Goal: Task Accomplishment & Management: Use online tool/utility

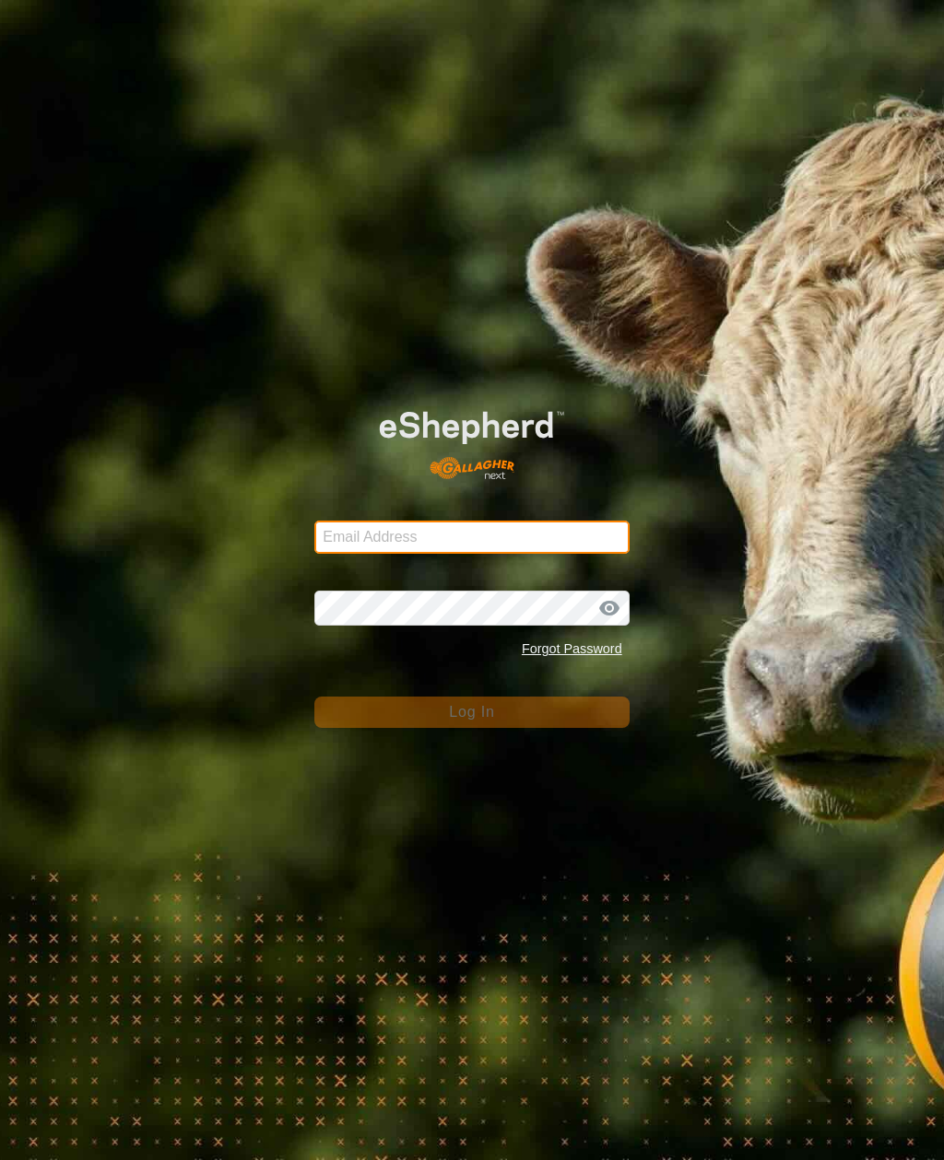
click at [534, 537] on input "Email Address" at bounding box center [471, 537] width 314 height 33
type input "anthony.thexton7@outlook.com"
click at [471, 712] on button "Log In" at bounding box center [471, 712] width 314 height 31
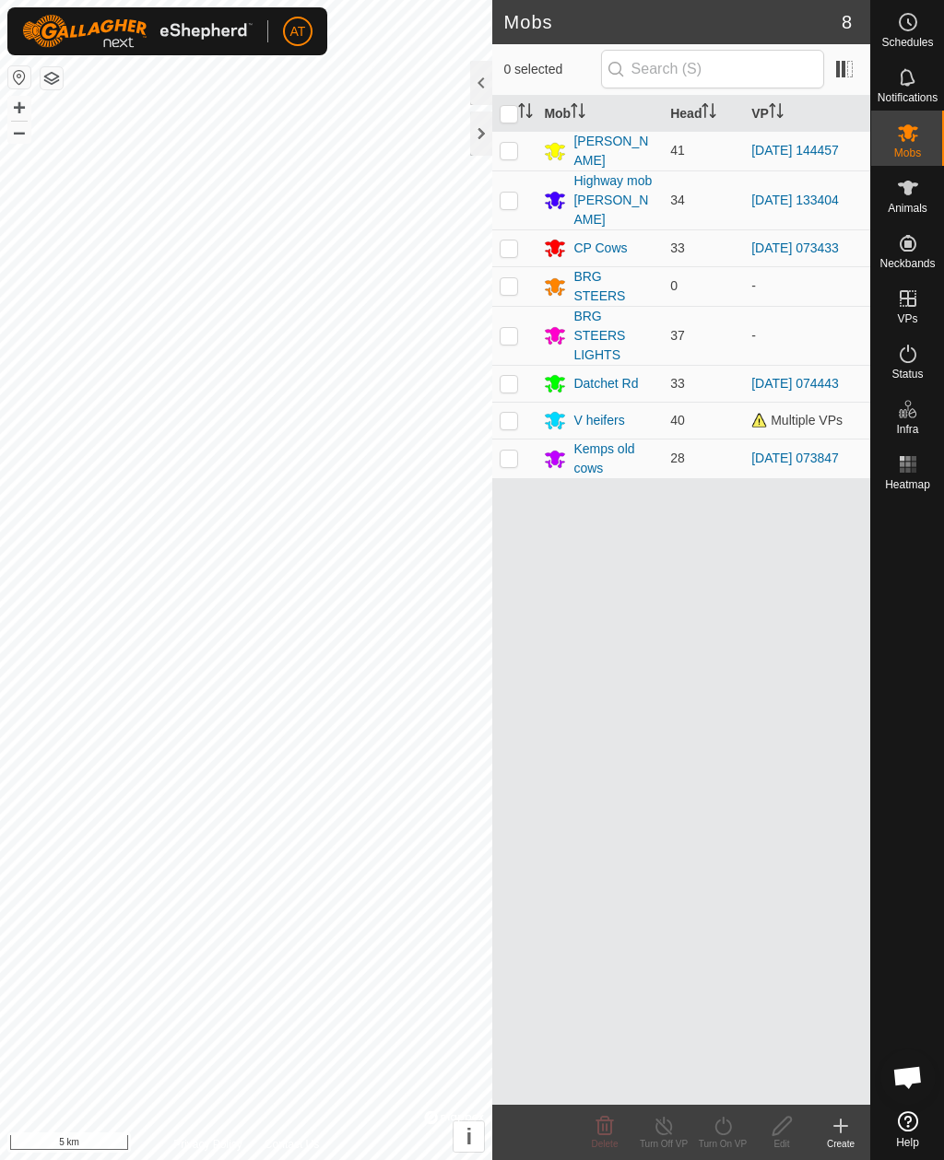
click at [476, 138] on div at bounding box center [481, 134] width 22 height 44
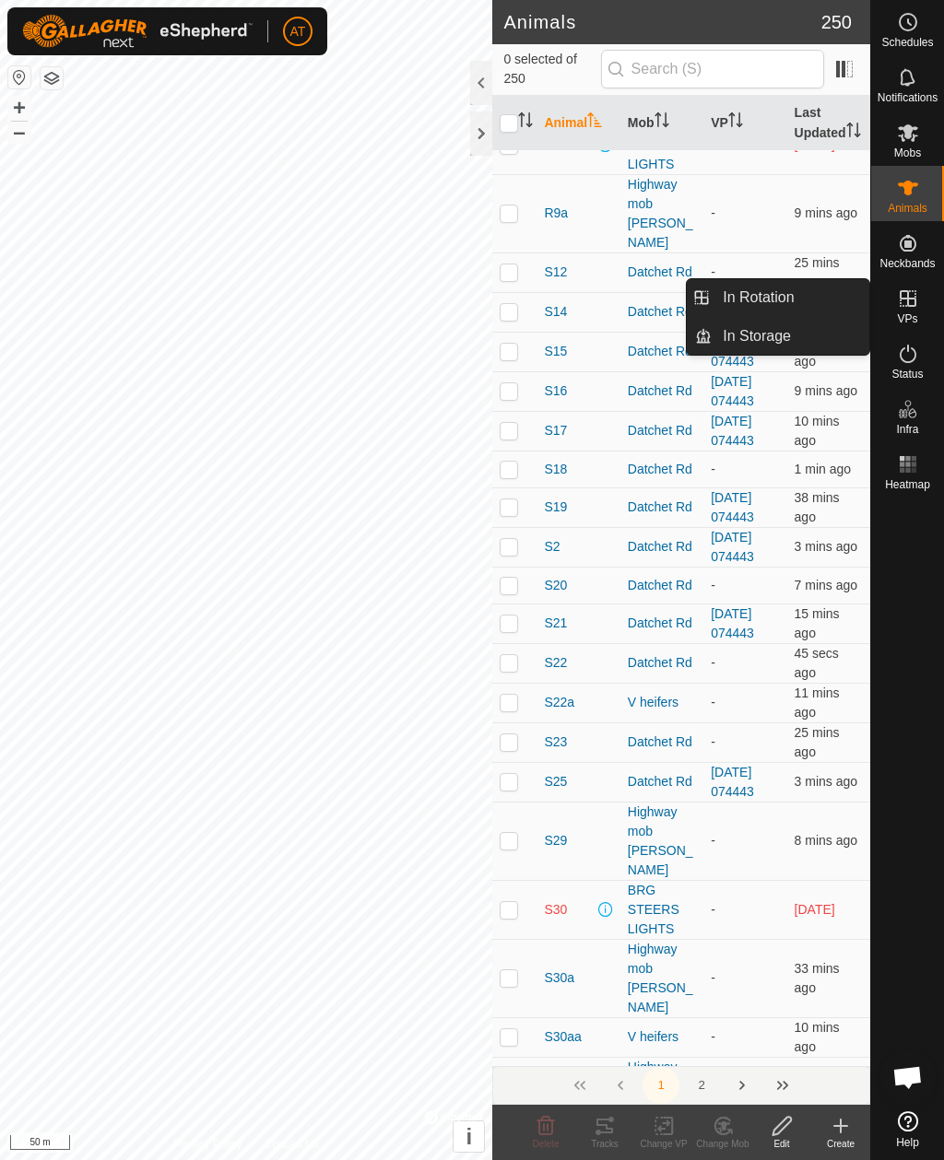
scroll to position [5492, 0]
click at [823, 309] on link "In Rotation" at bounding box center [790, 297] width 158 height 37
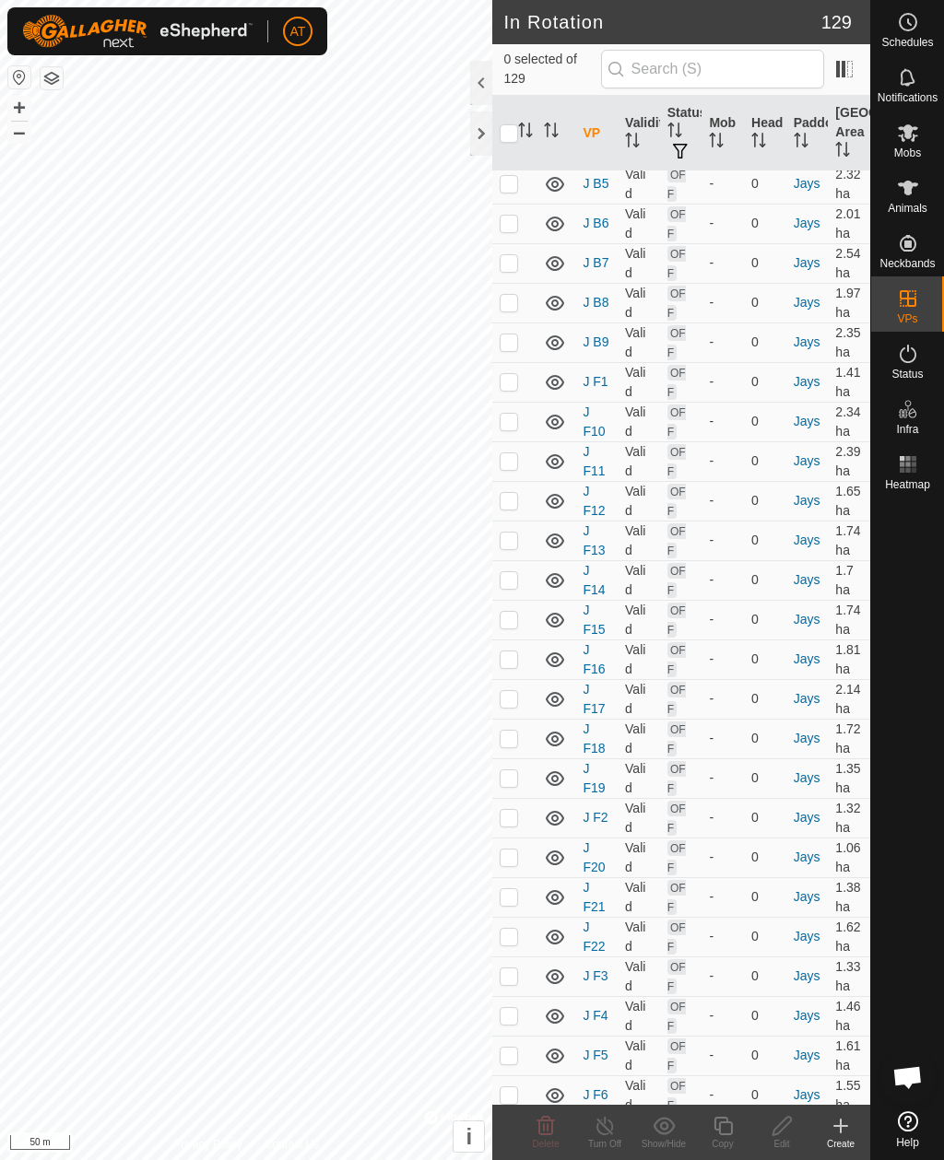
scroll to position [9181, 0]
checkbox input "false"
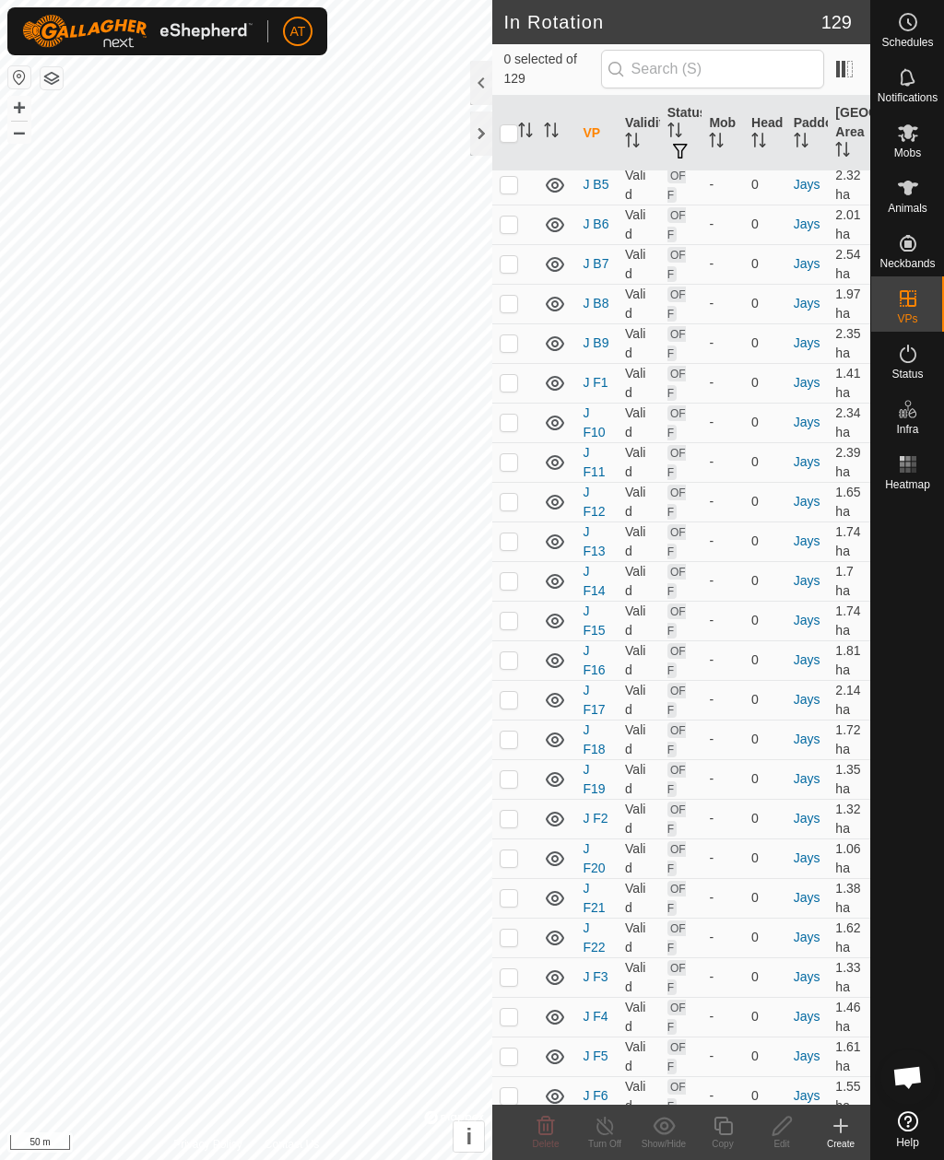
checkbox input "true"
click at [608, 1126] on icon at bounding box center [605, 1126] width 23 height 22
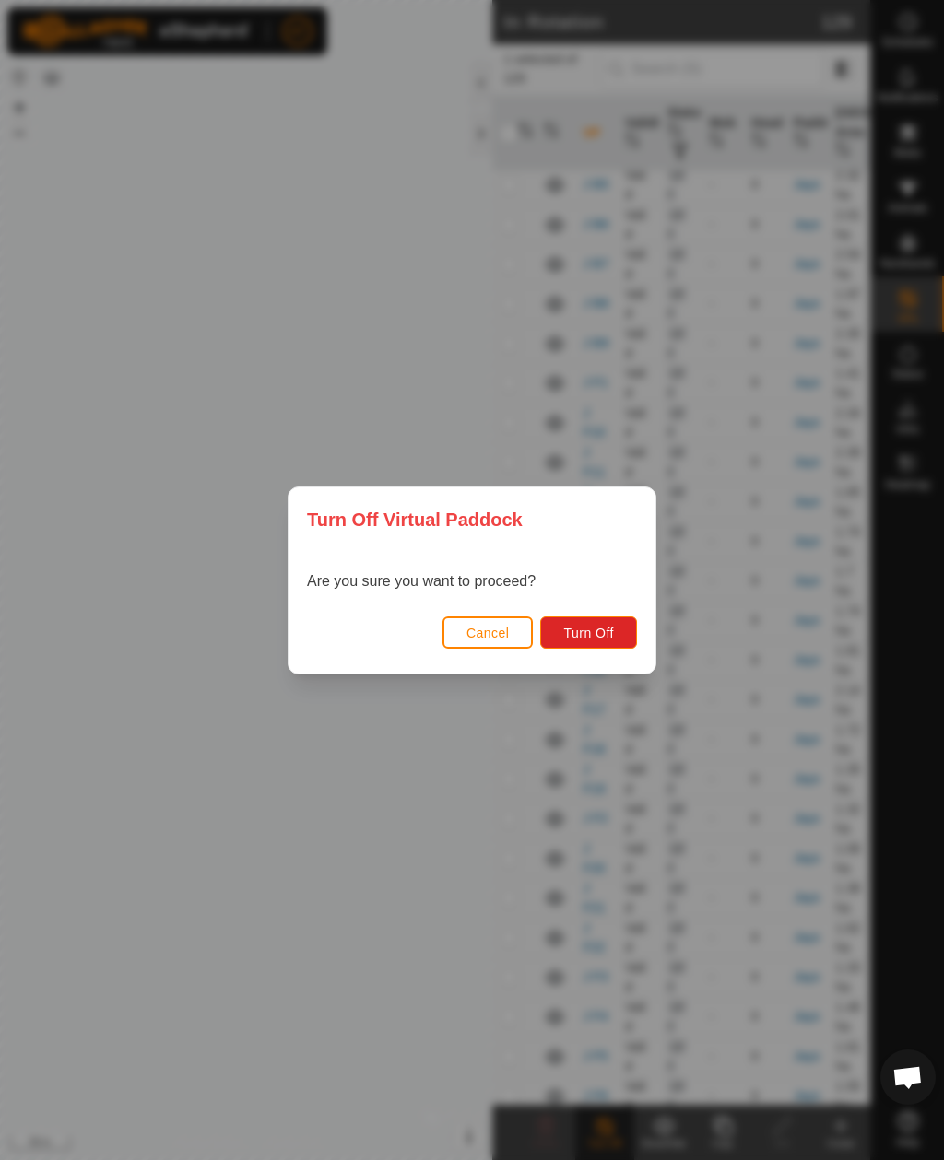
click at [609, 643] on button "Turn Off" at bounding box center [588, 633] width 97 height 32
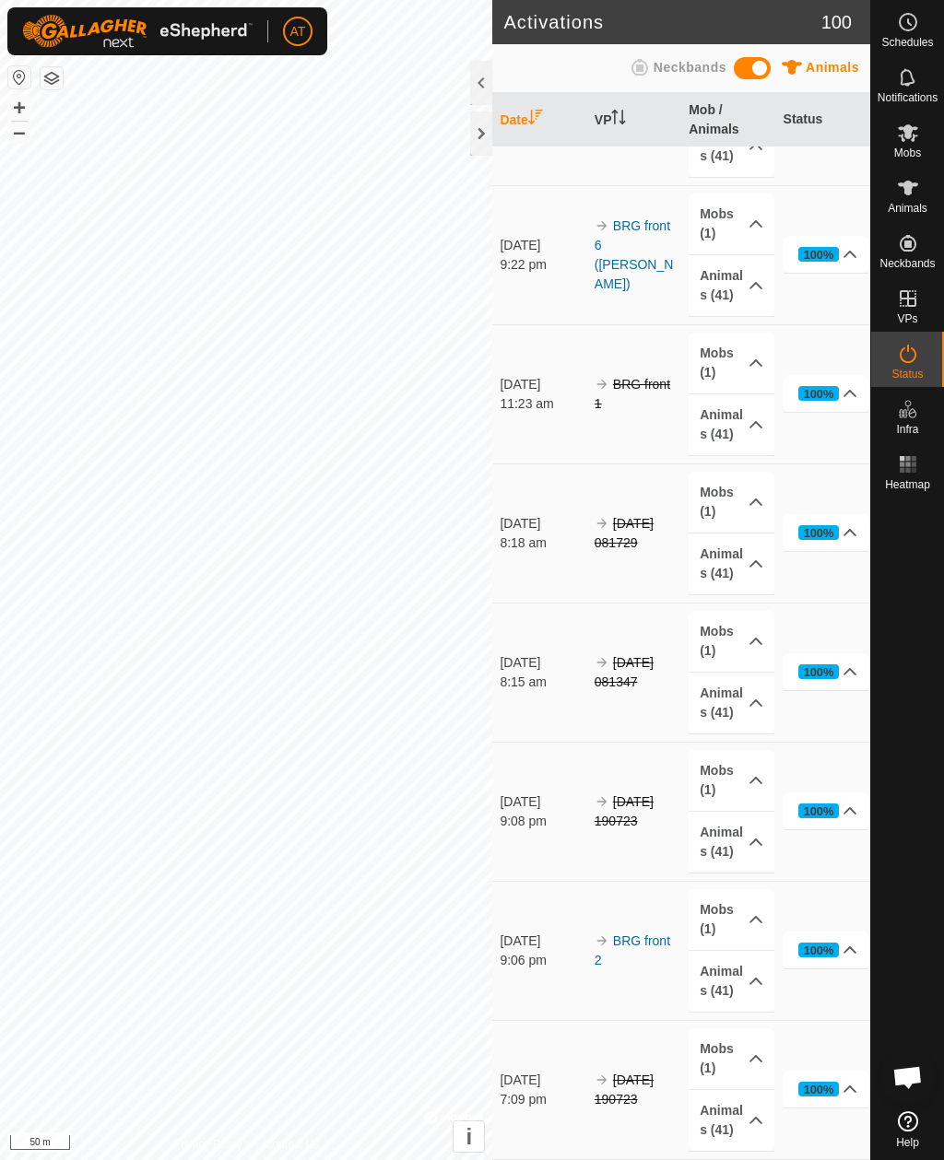
scroll to position [11976, 0]
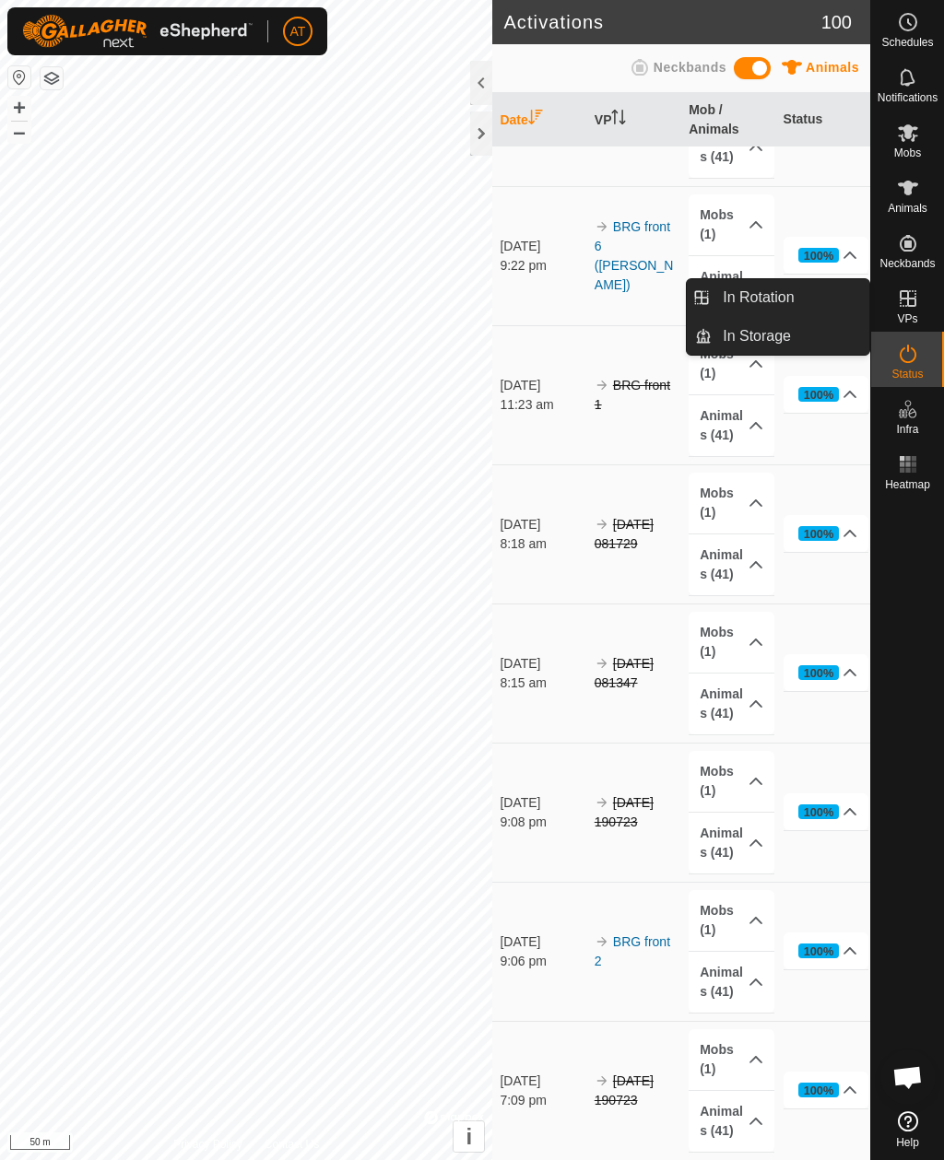
click at [809, 305] on link "In Rotation" at bounding box center [790, 297] width 158 height 37
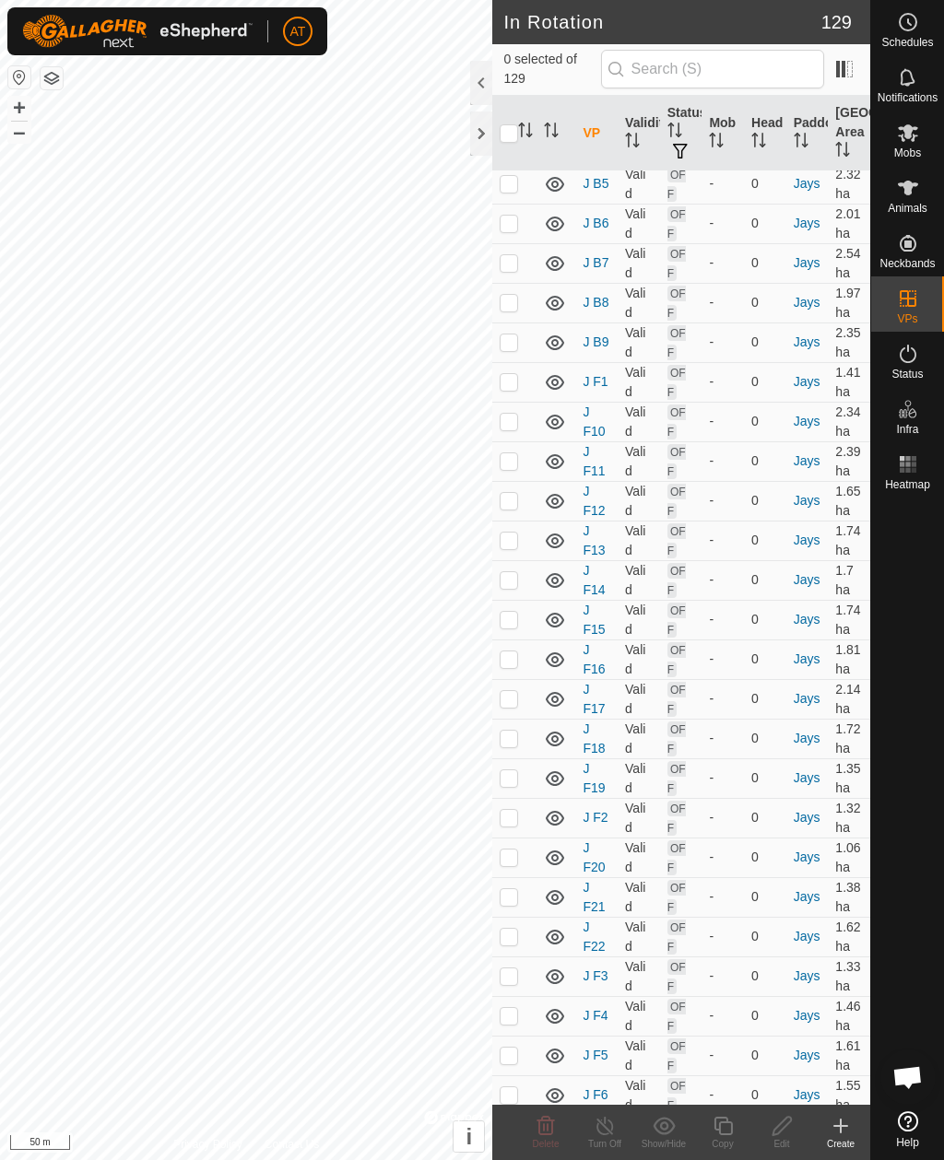
scroll to position [9181, 0]
checkbox input "true"
click at [480, 130] on div at bounding box center [481, 134] width 22 height 44
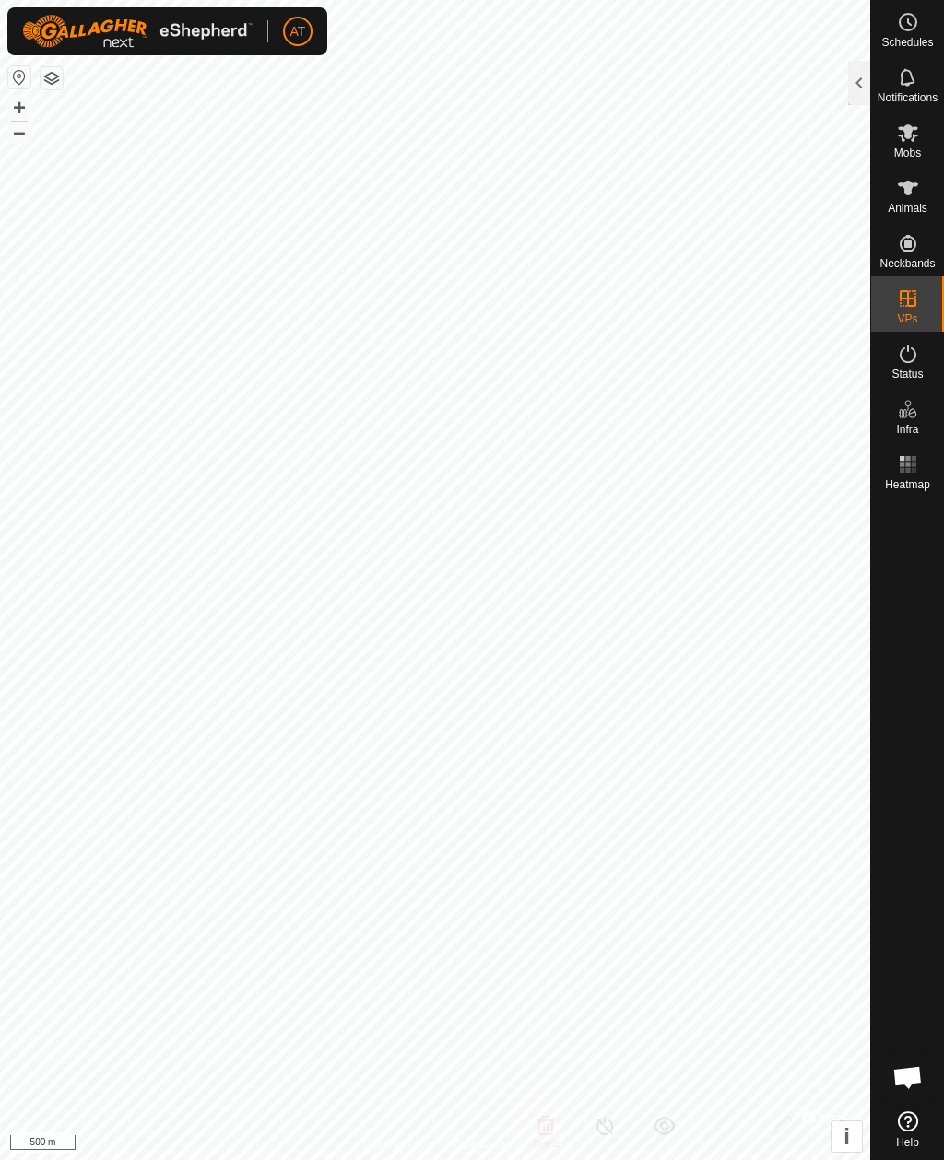
click at [908, 141] on icon at bounding box center [908, 133] width 22 height 22
click at [904, 145] on es-mob-svg-icon at bounding box center [907, 132] width 33 height 29
click at [910, 149] on span "Mobs" at bounding box center [907, 152] width 27 height 11
click at [909, 140] on icon at bounding box center [908, 133] width 22 height 22
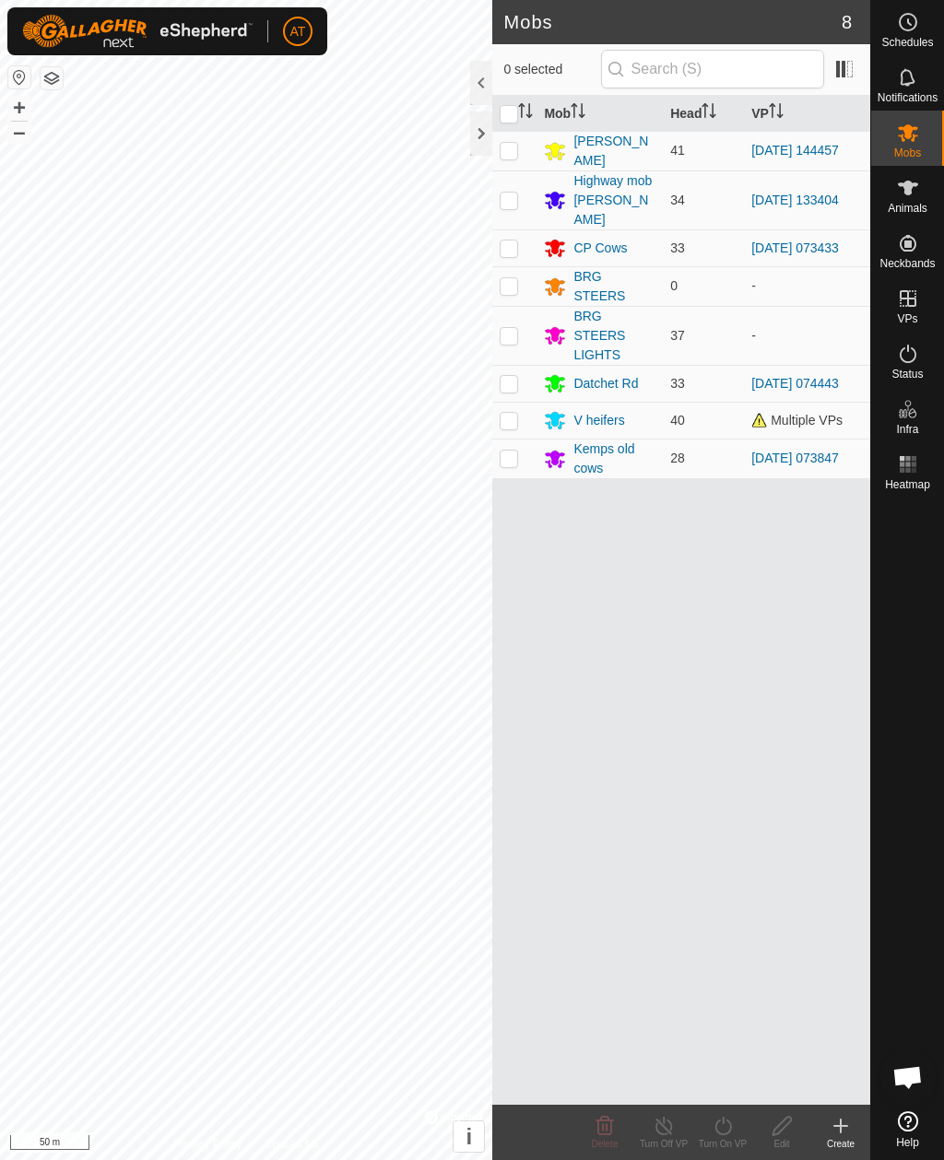
click at [519, 194] on td at bounding box center [514, 199] width 44 height 59
checkbox input "true"
click at [845, 1127] on icon at bounding box center [840, 1126] width 22 height 22
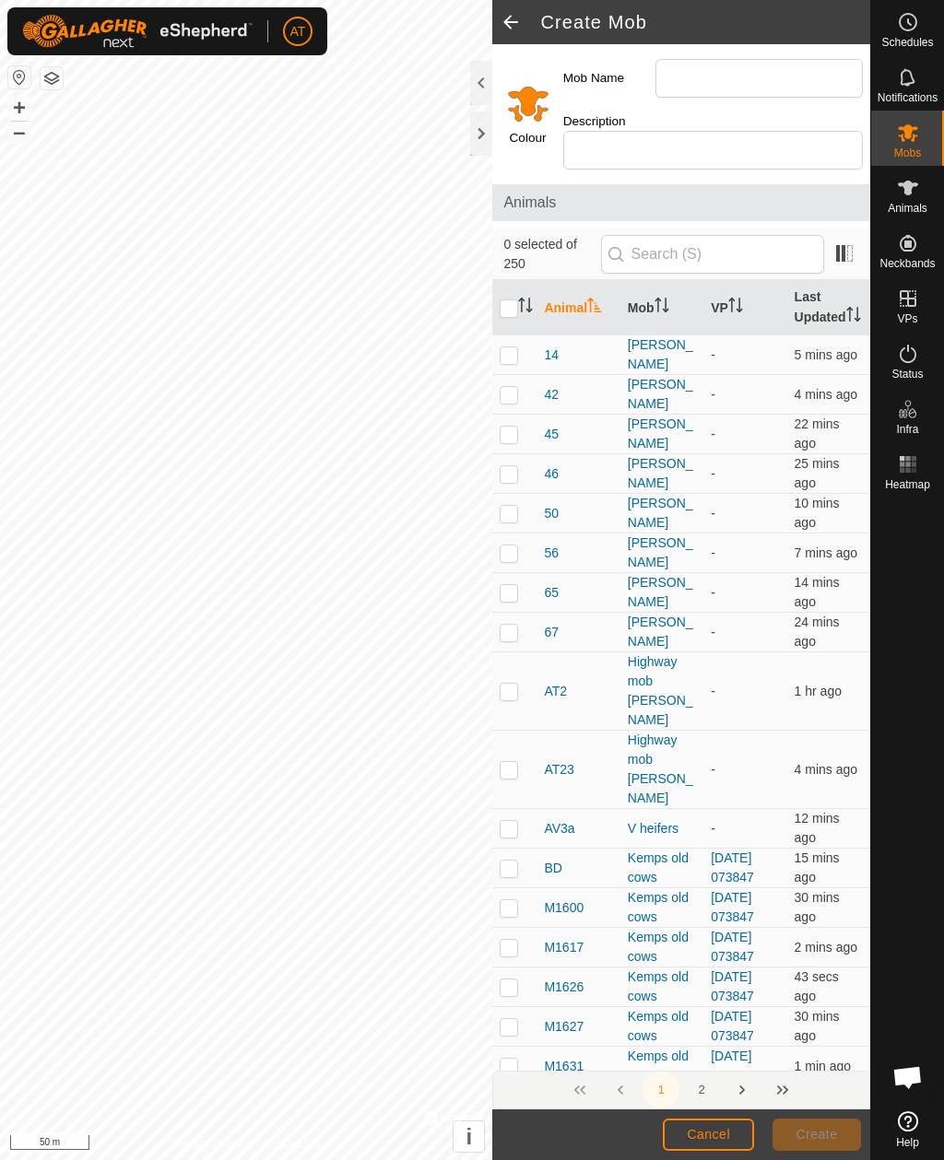
click at [486, 141] on div at bounding box center [481, 134] width 22 height 44
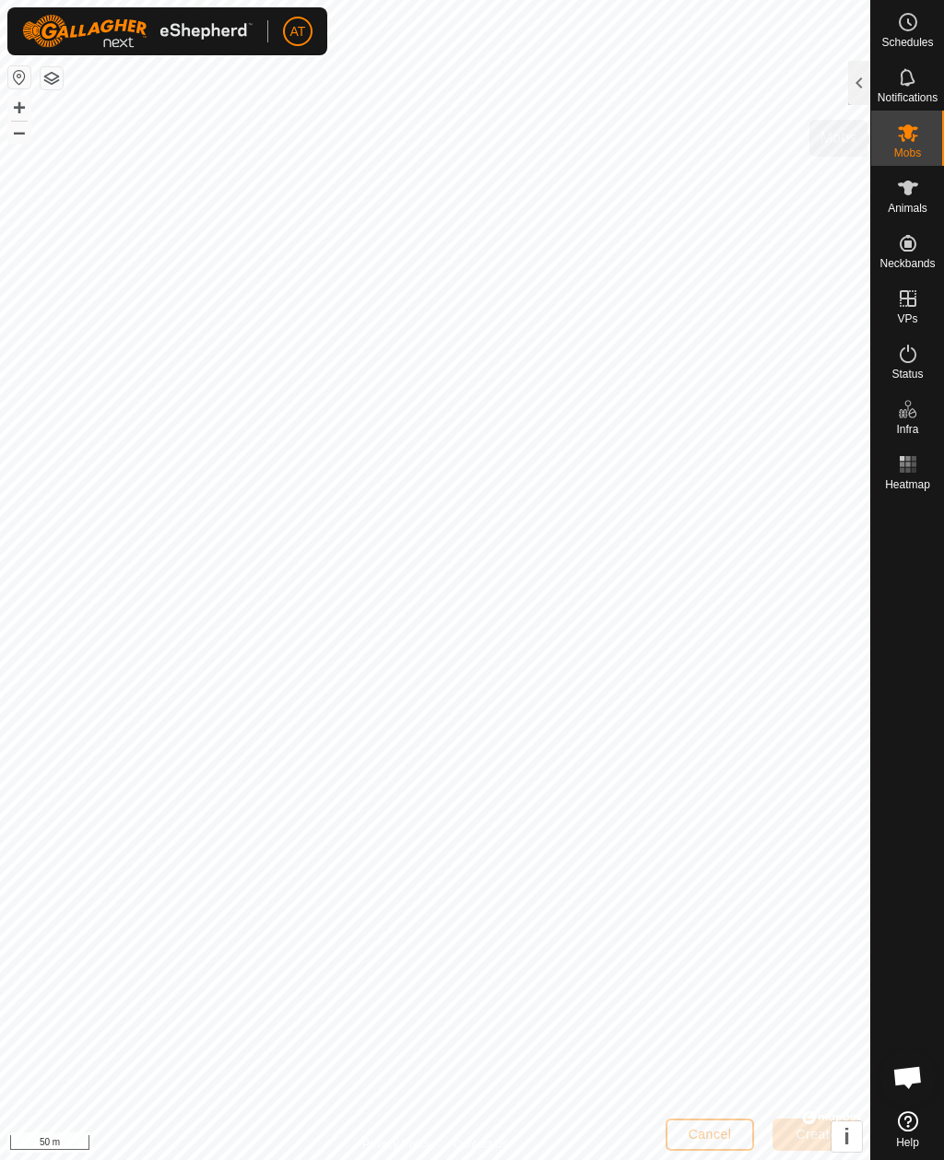
click at [915, 148] on span "Mobs" at bounding box center [907, 152] width 27 height 11
click at [913, 152] on span "Mobs" at bounding box center [907, 152] width 27 height 11
click at [875, 76] on div "Notifications" at bounding box center [907, 82] width 73 height 55
click at [862, 72] on div at bounding box center [859, 83] width 22 height 44
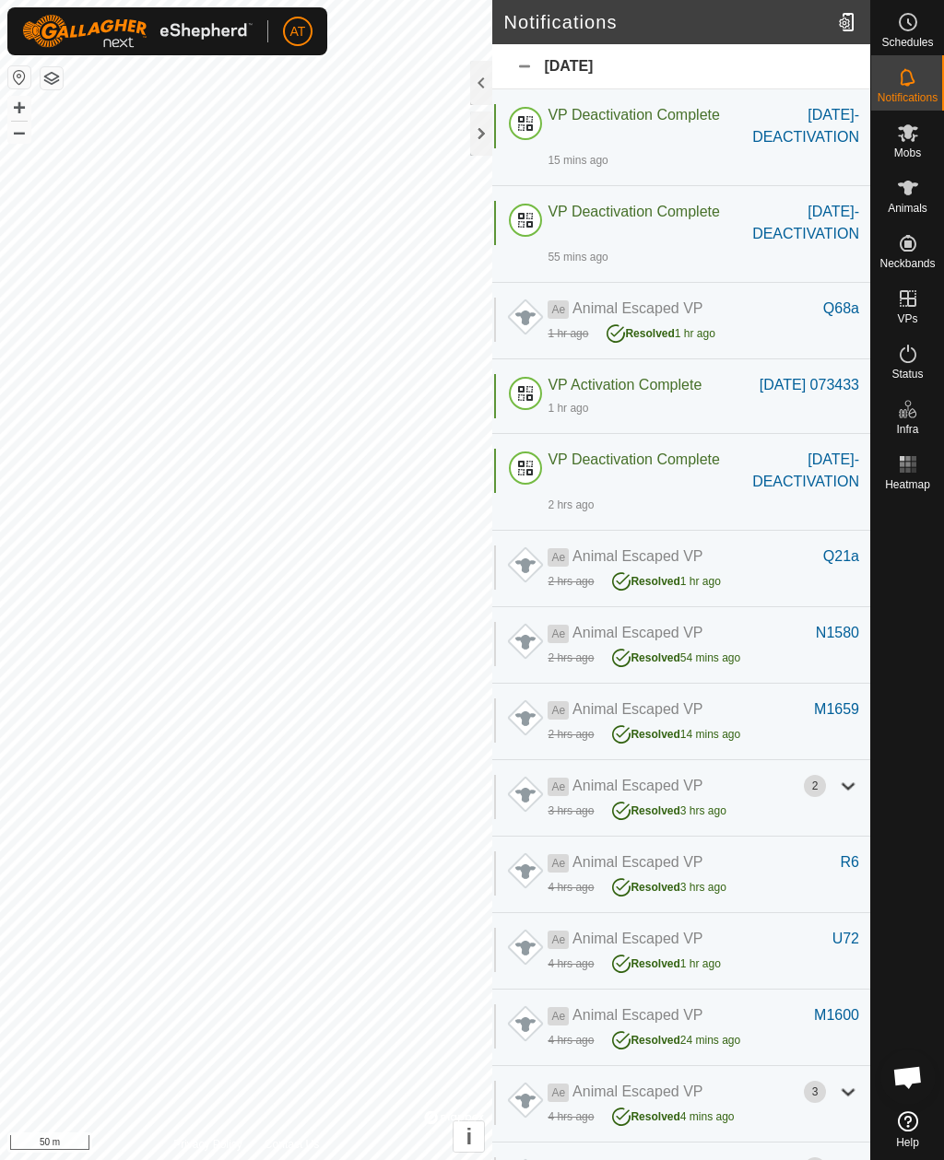
click at [915, 151] on span "Mobs" at bounding box center [907, 152] width 27 height 11
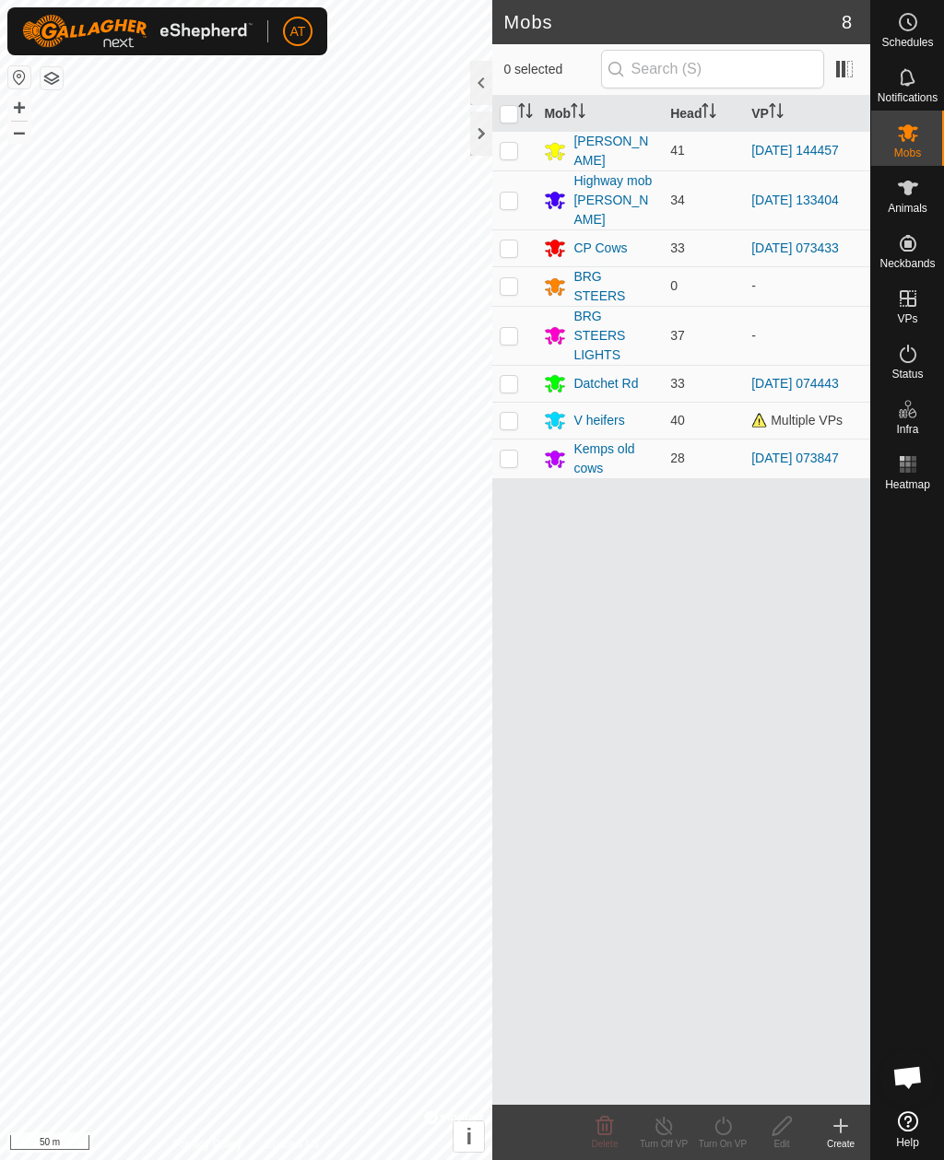
click at [510, 194] on p-checkbox at bounding box center [509, 200] width 18 height 15
checkbox input "true"
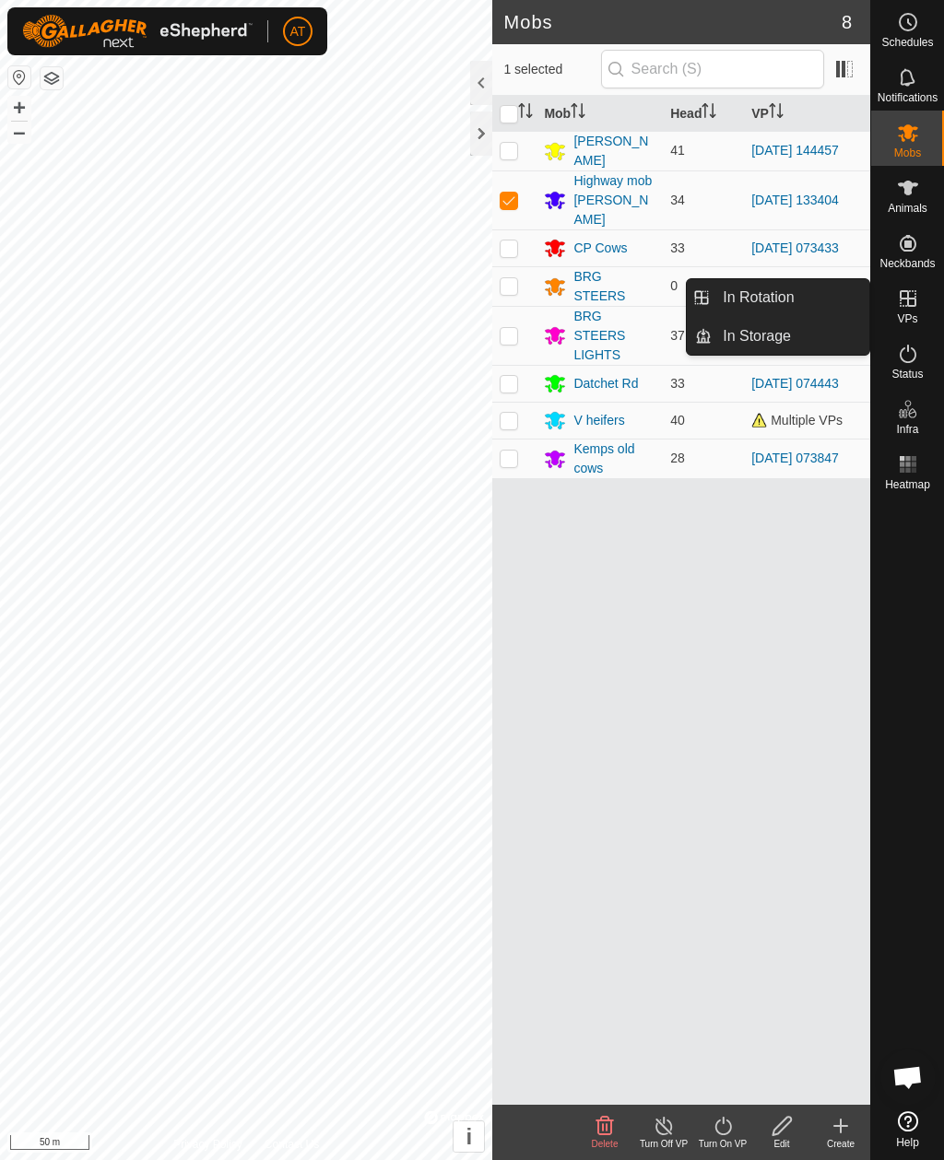
click at [815, 351] on link "In Storage" at bounding box center [790, 336] width 158 height 37
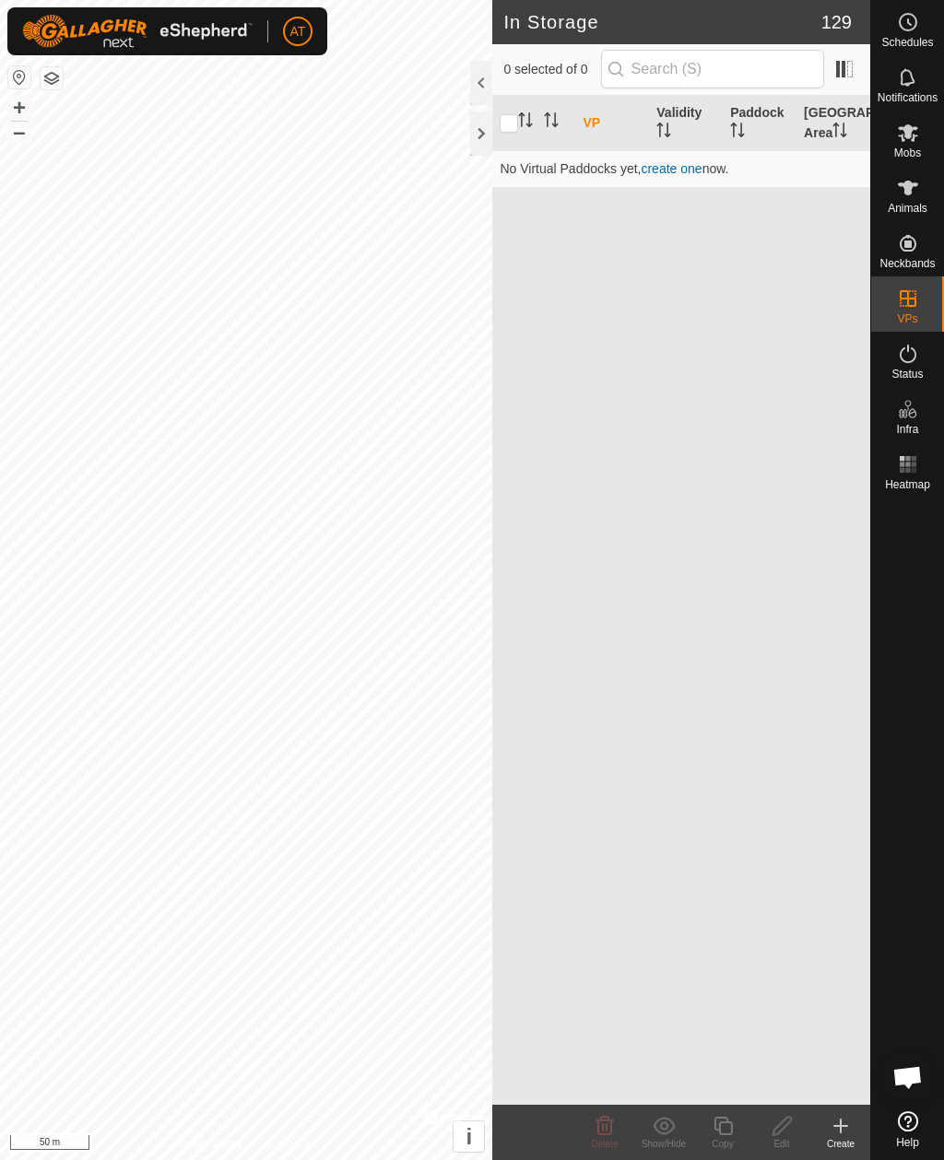
click at [848, 1119] on icon at bounding box center [840, 1126] width 22 height 22
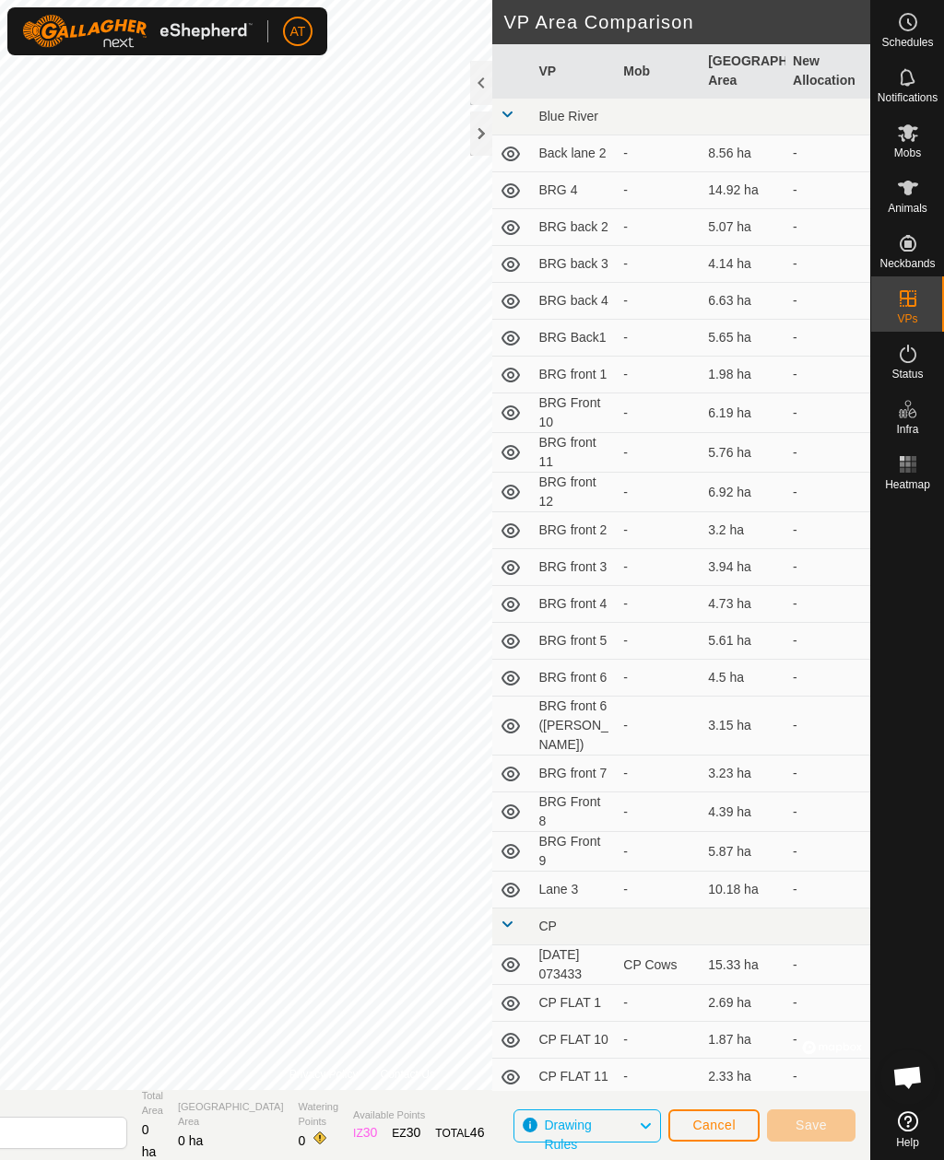
click at [483, 139] on div at bounding box center [481, 134] width 22 height 44
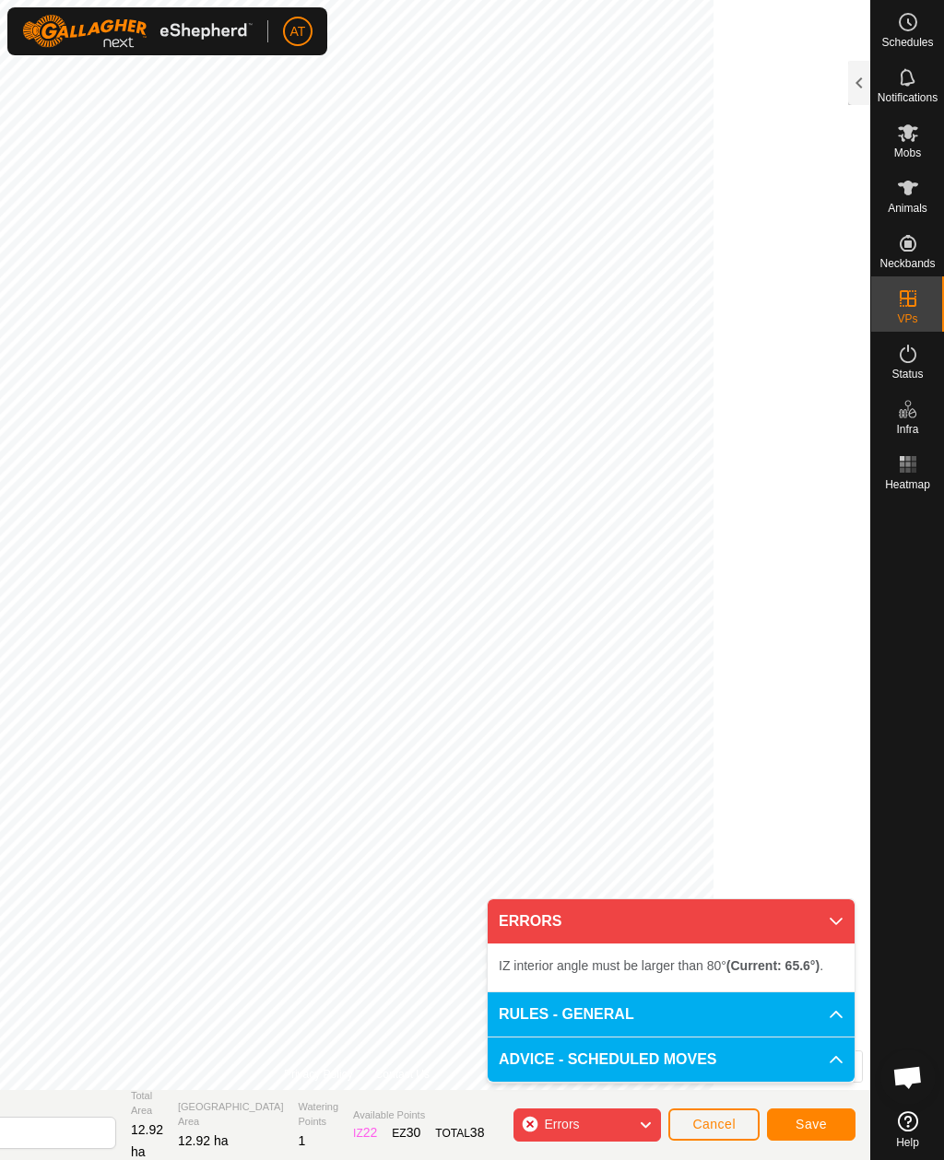
click at [792, 922] on p-accordion-header "ERRORS" at bounding box center [671, 921] width 367 height 44
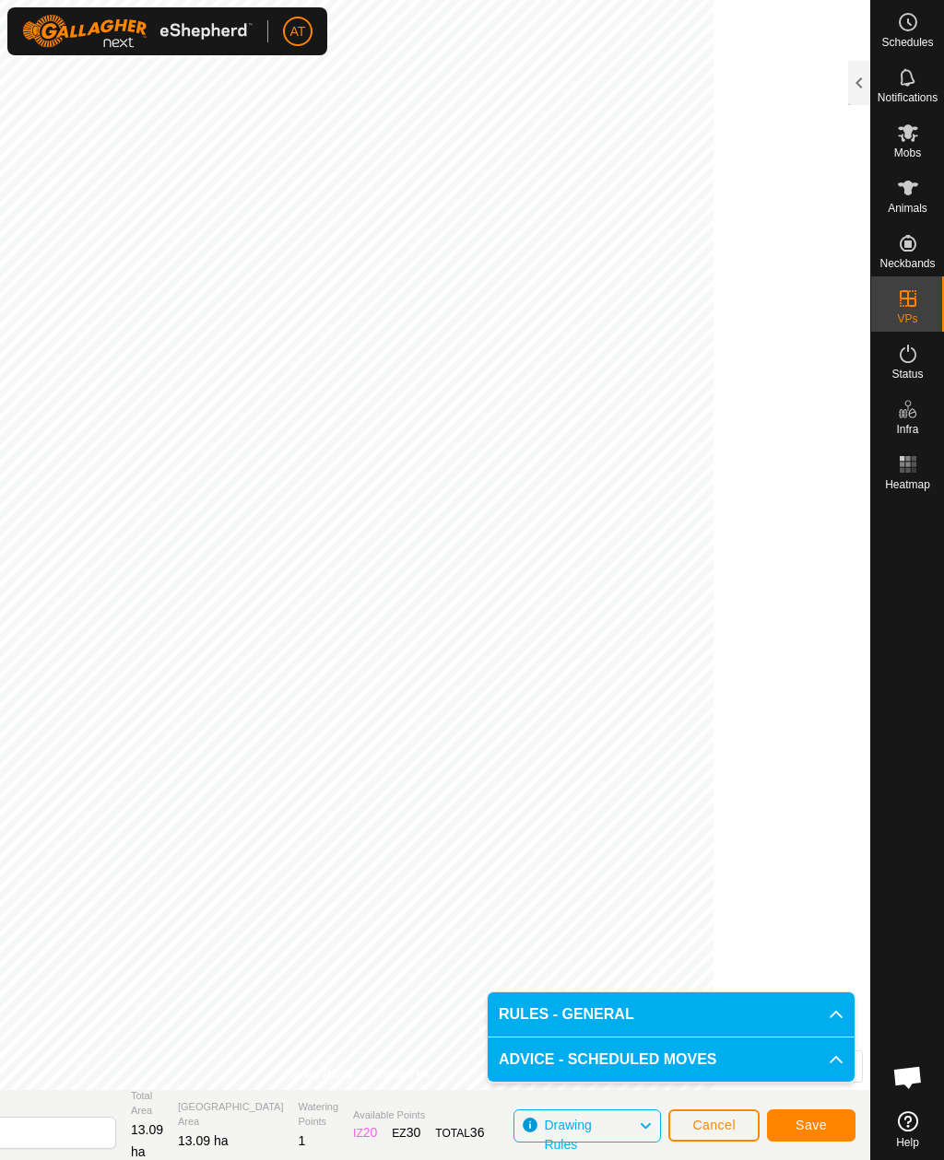
click at [821, 1130] on span "Save" at bounding box center [810, 1125] width 31 height 15
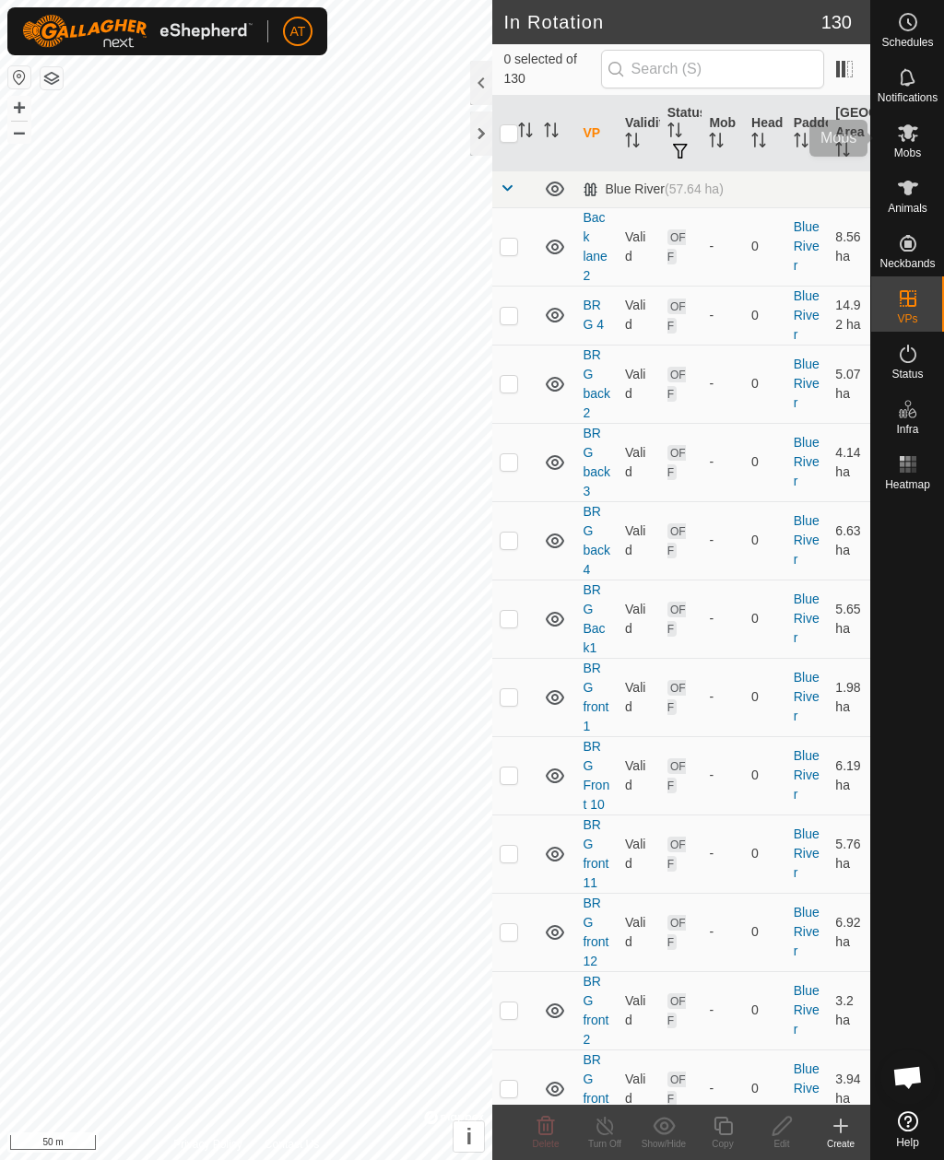
click at [914, 143] on icon at bounding box center [908, 133] width 22 height 22
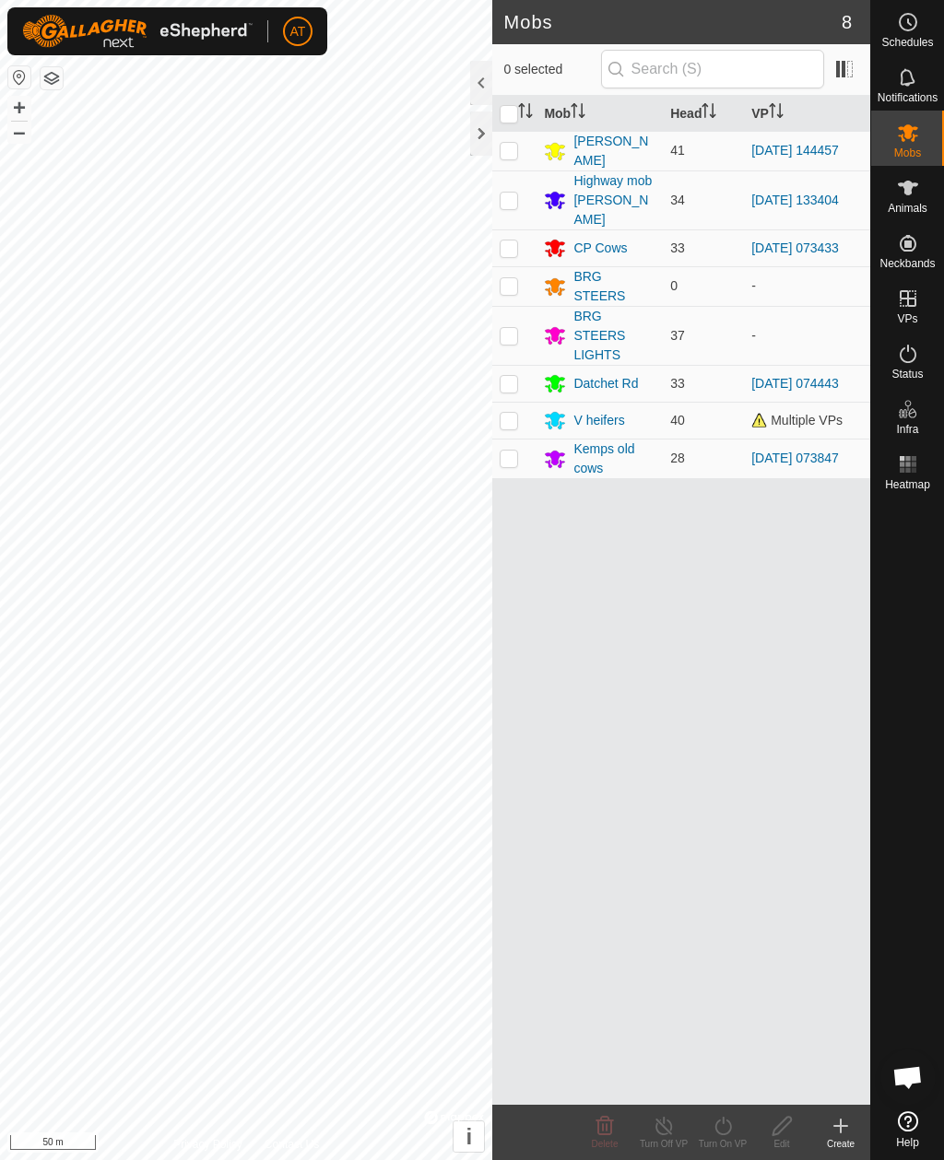
click at [514, 194] on p-checkbox at bounding box center [509, 200] width 18 height 15
checkbox input "true"
click at [727, 1132] on icon at bounding box center [722, 1126] width 23 height 22
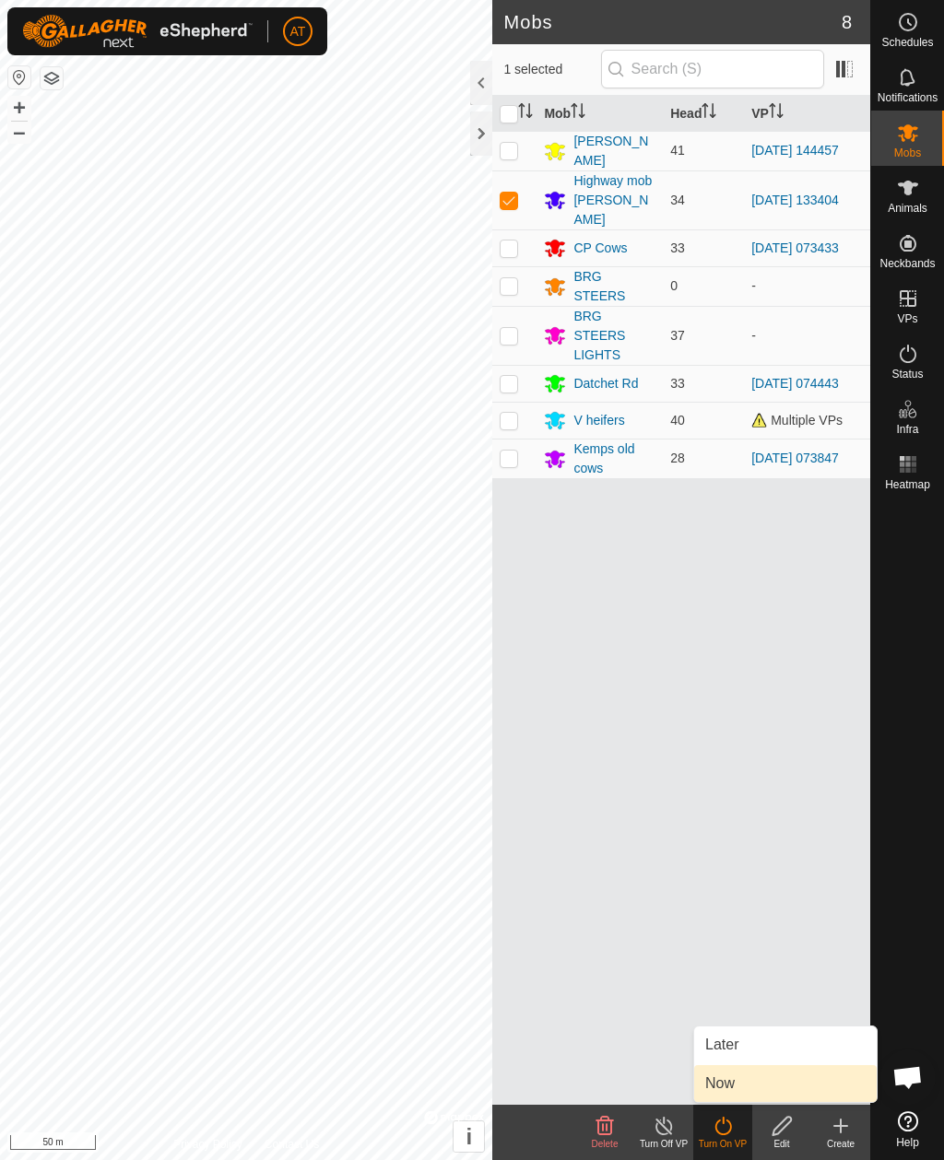
click at [721, 1085] on span "Now" at bounding box center [719, 1084] width 29 height 22
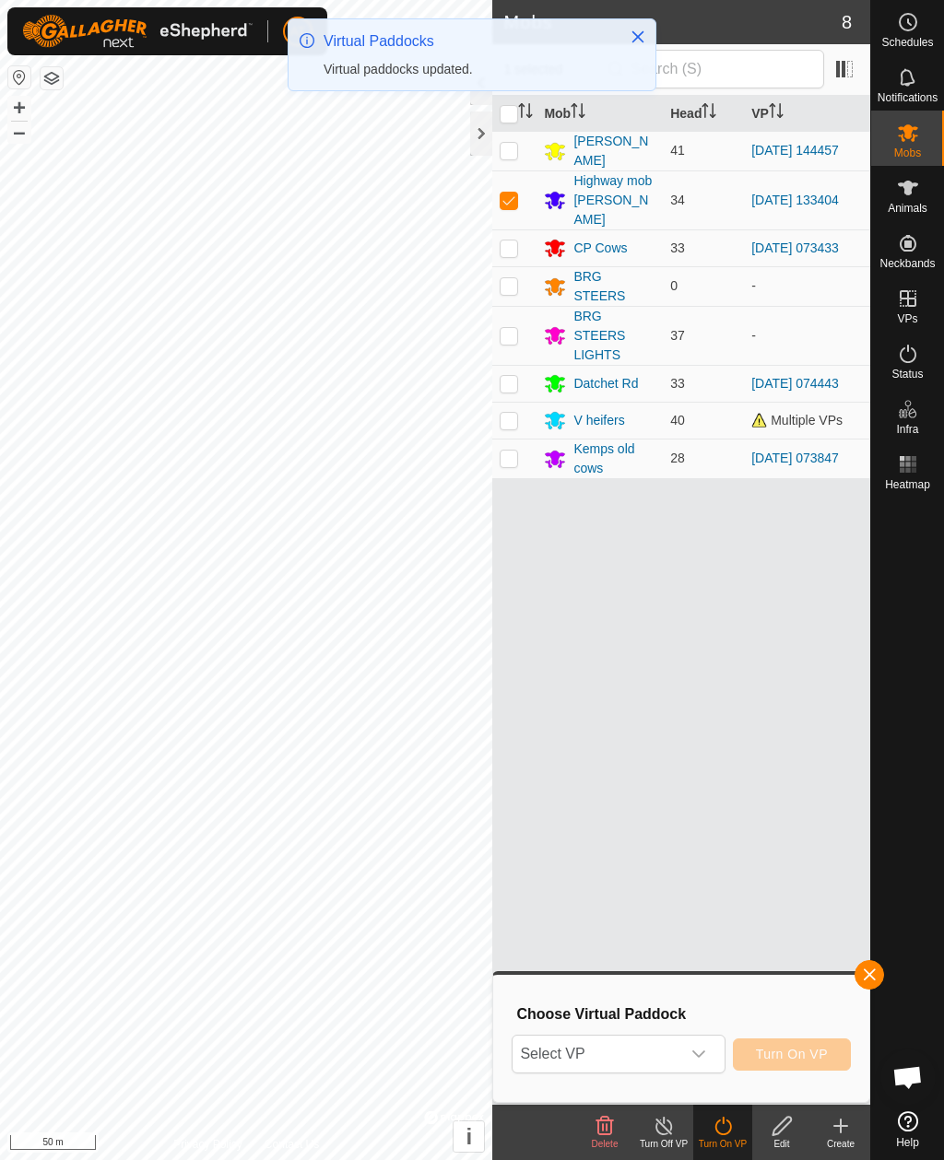
click at [615, 1059] on span "Select VP" at bounding box center [595, 1054] width 167 height 37
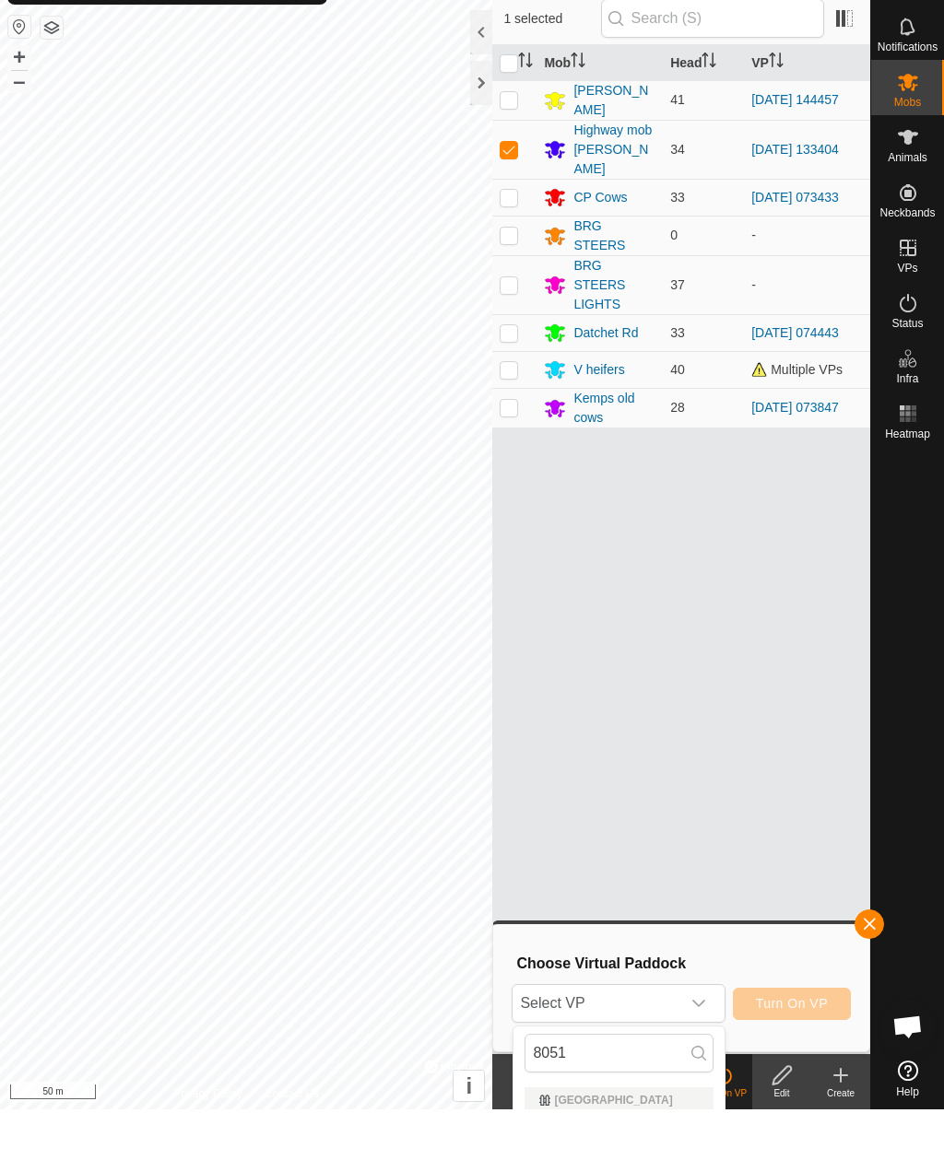
scroll to position [51, 0]
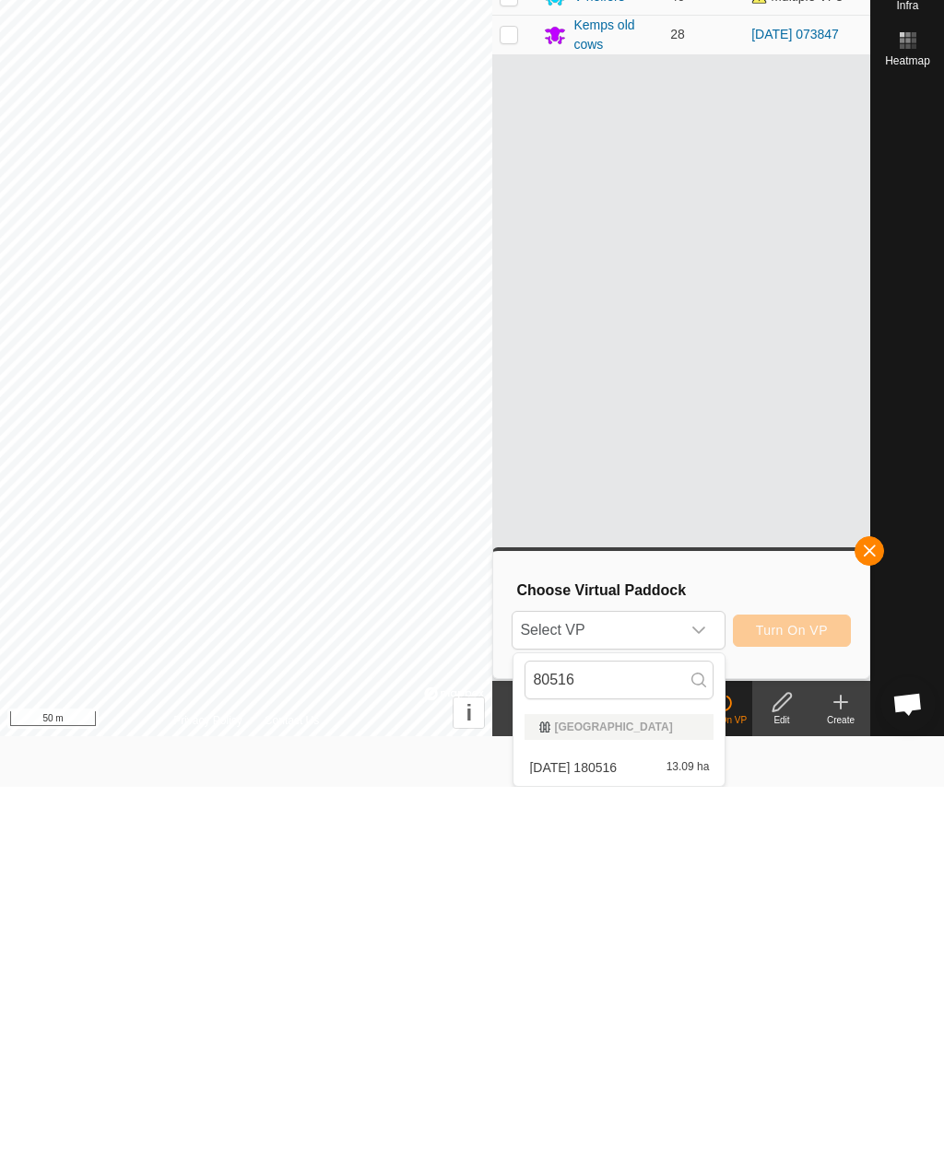
type input "80516"
click at [645, 1130] on div "2025-10-01 180516 13.09 ha" at bounding box center [618, 1141] width 189 height 22
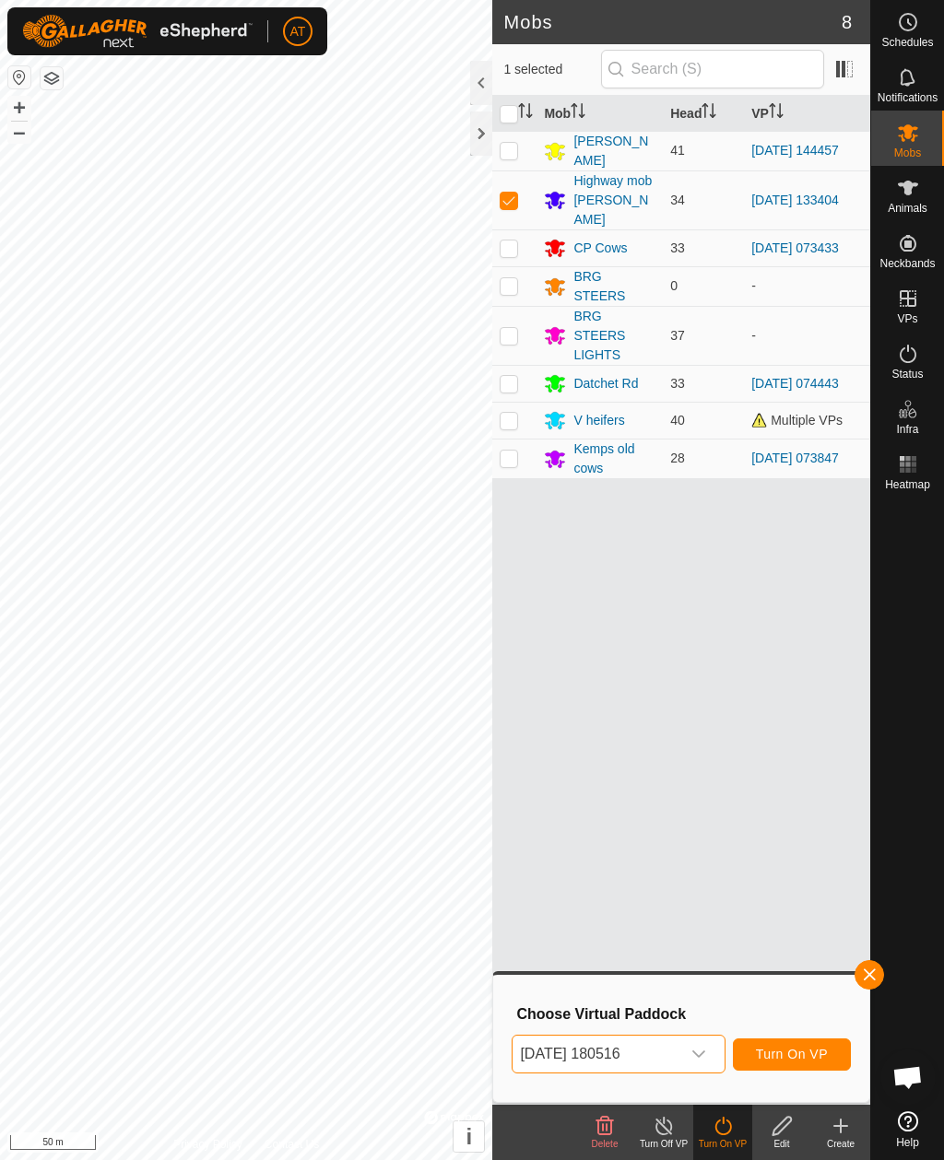
click at [817, 1050] on span "Turn On VP" at bounding box center [792, 1054] width 72 height 15
